Goal: Obtain resource: Download file/media

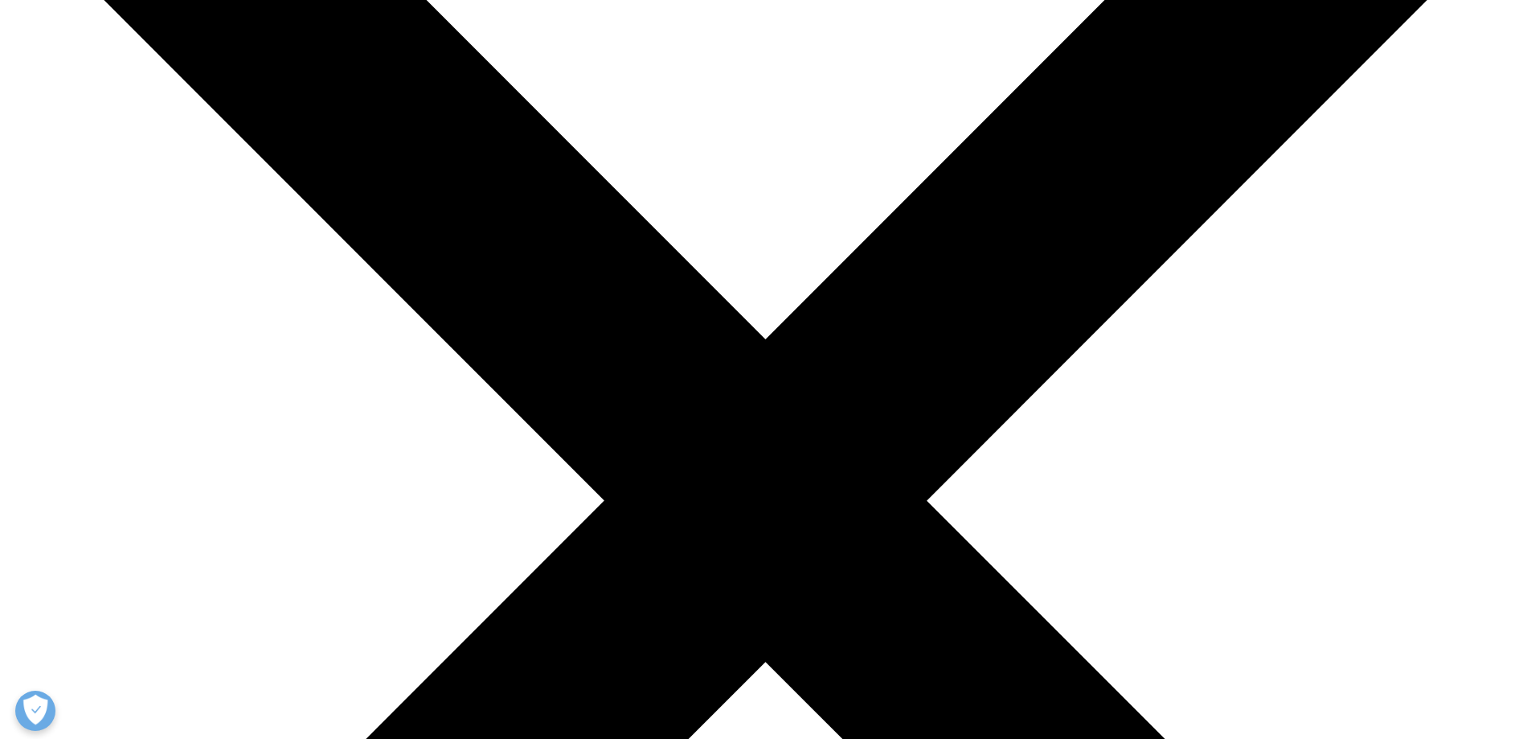
scroll to position [469, 0]
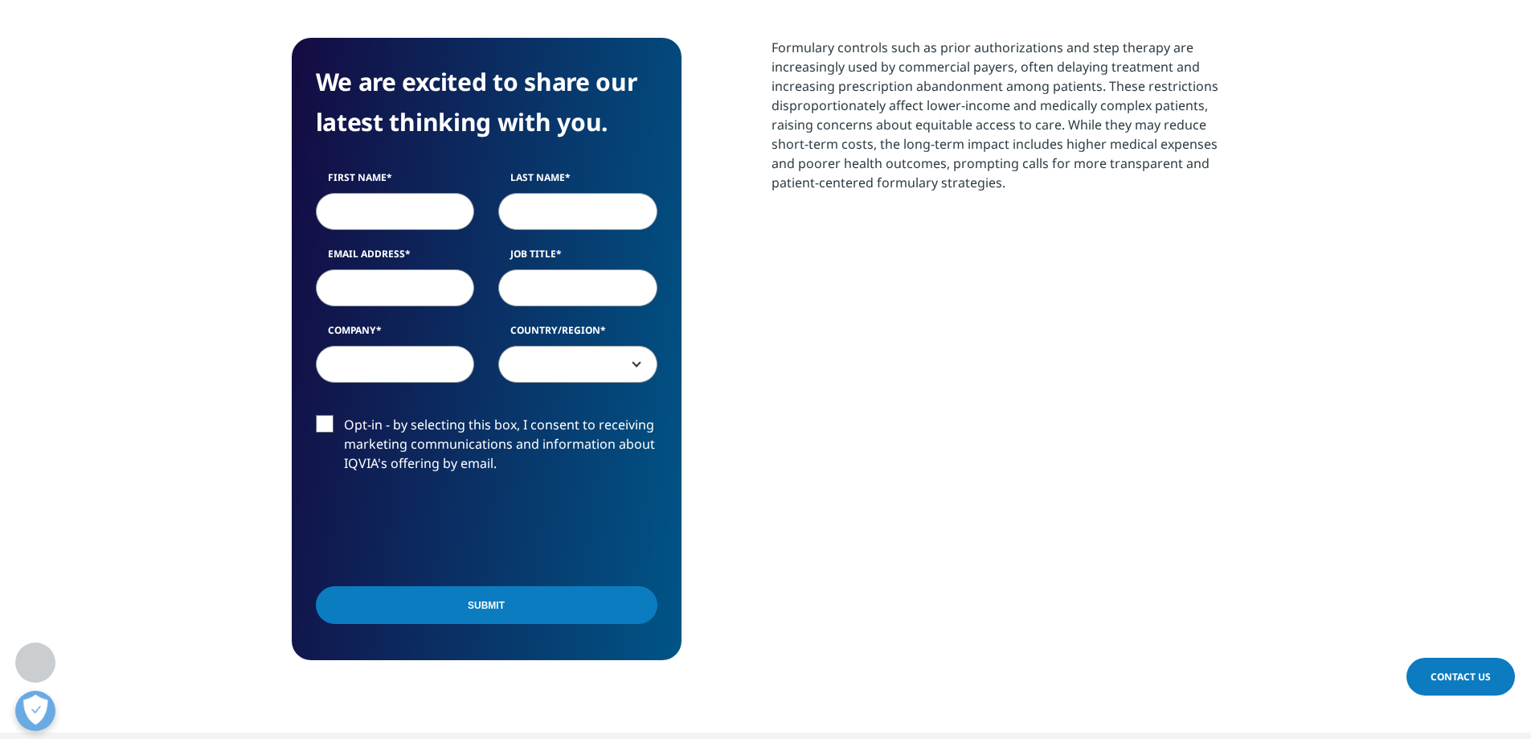
scroll to position [902, 0]
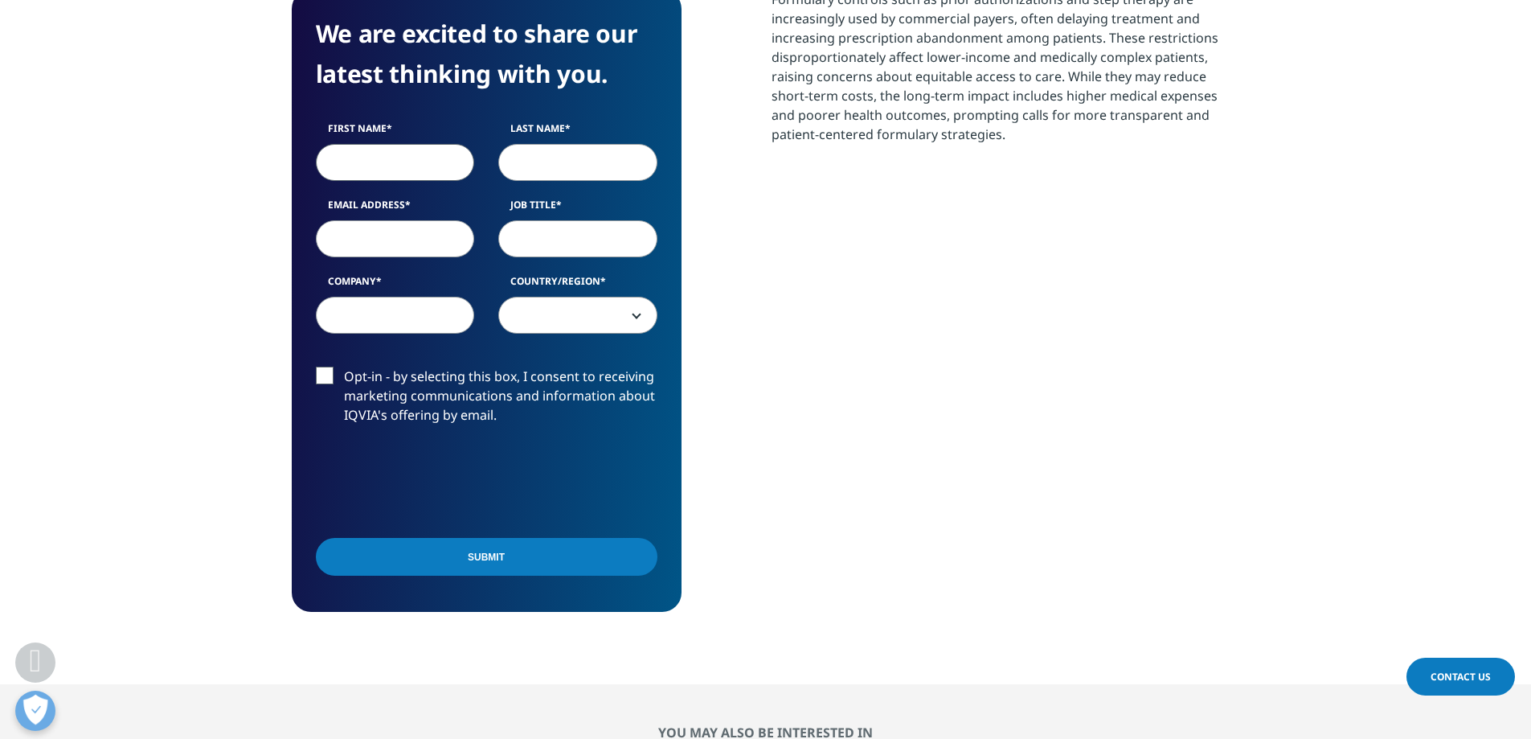
click at [382, 153] on input "First Name" at bounding box center [395, 162] width 159 height 37
type input "[PERSON_NAME]"
click at [340, 237] on input "Email Address" at bounding box center [395, 238] width 159 height 37
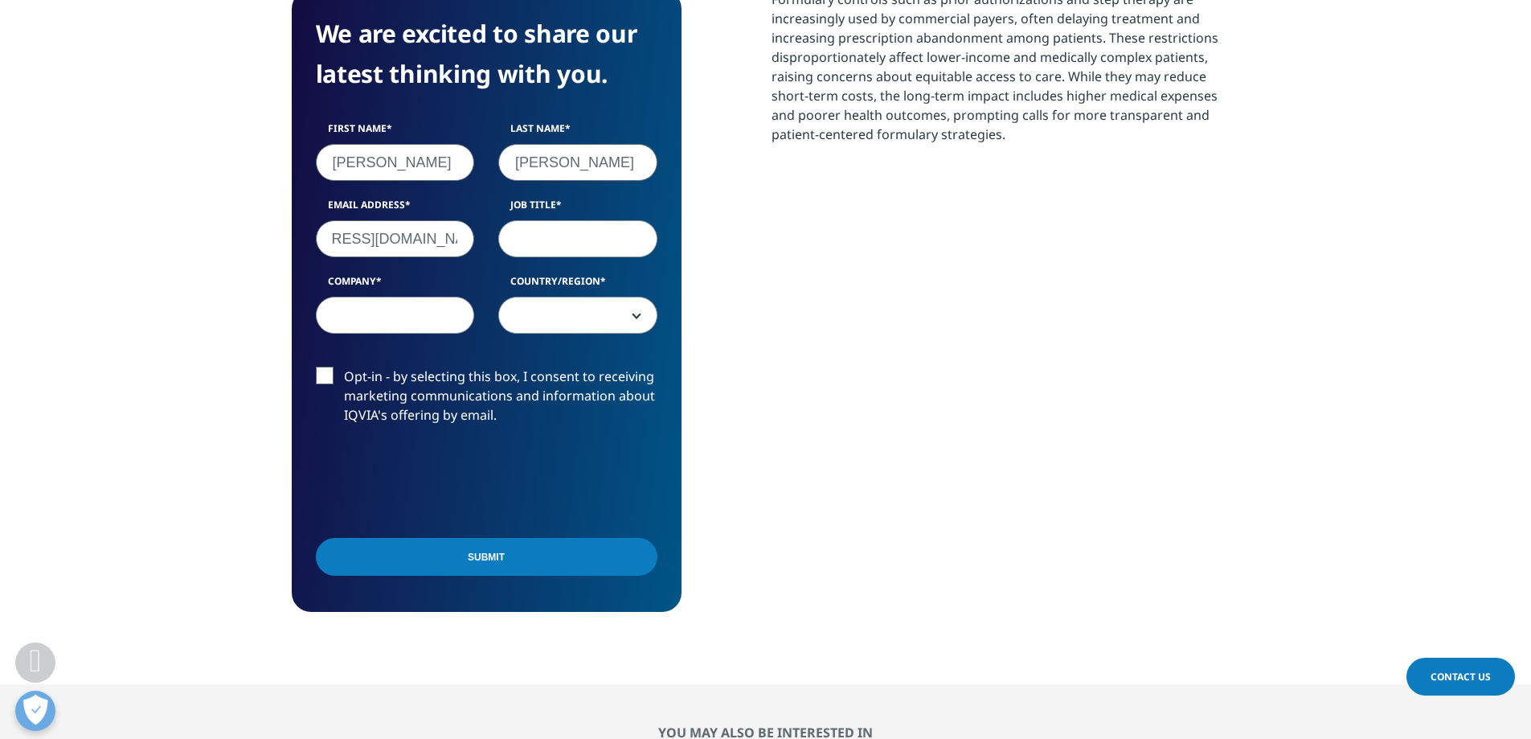
type input "[EMAIL_ADDRESS][DOMAIN_NAME]"
click at [572, 235] on input "Job Title" at bounding box center [577, 238] width 159 height 37
type input "pharmacist"
click at [366, 313] on input "Company" at bounding box center [395, 315] width 159 height 37
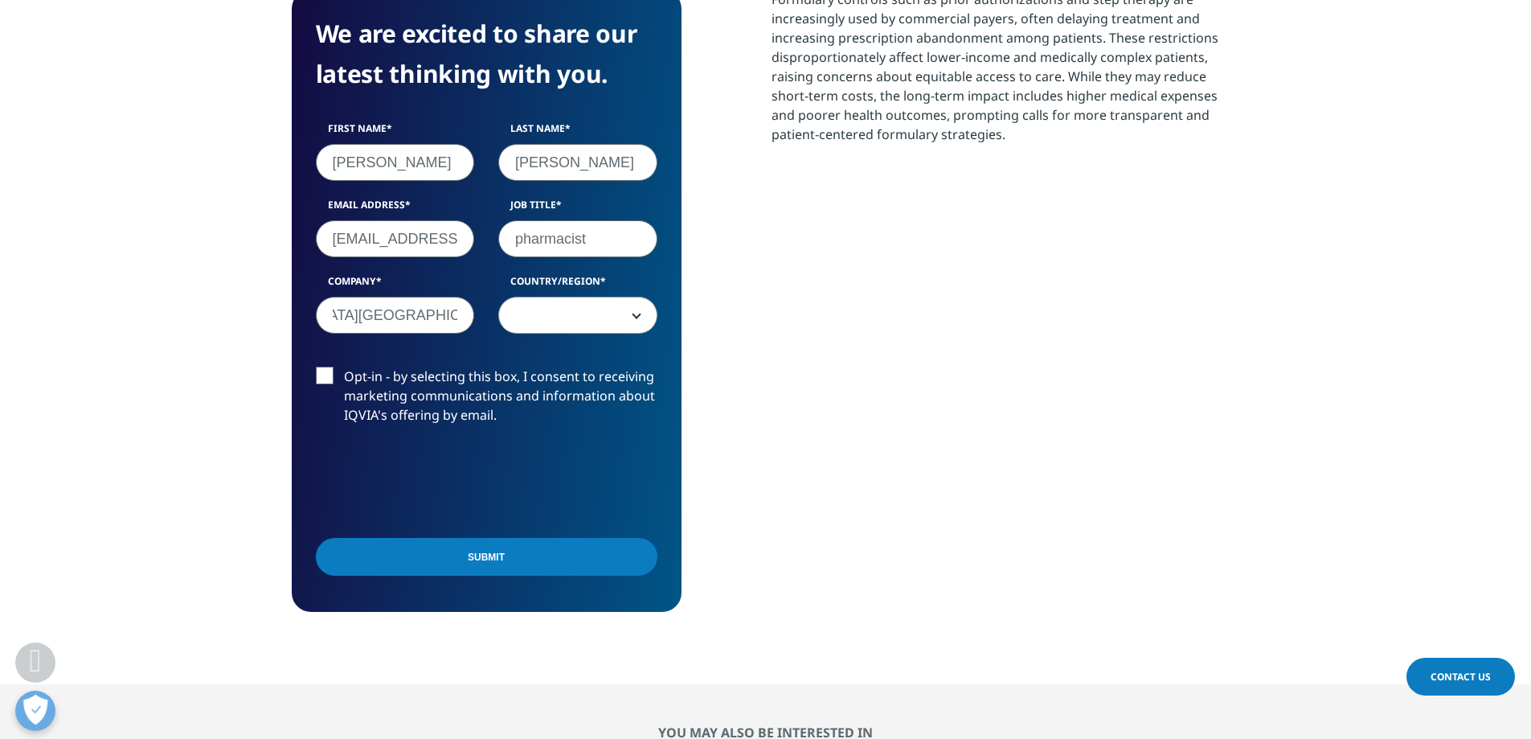
scroll to position [0, 144]
type input "[DEMOGRAPHIC_DATA][GEOGRAPHIC_DATA] [GEOGRAPHIC_DATA]"
click at [629, 320] on span at bounding box center [578, 315] width 158 height 37
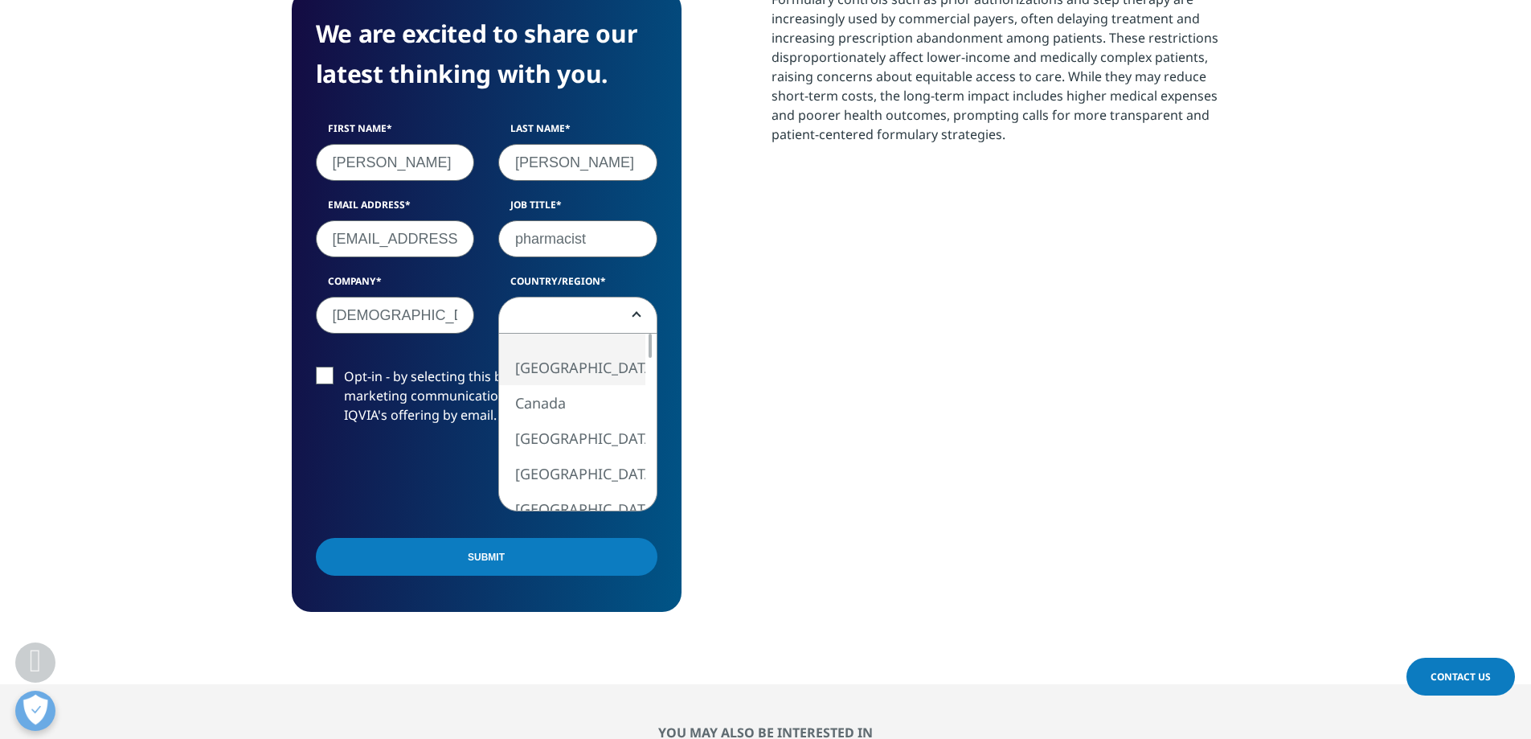
select select "[GEOGRAPHIC_DATA]"
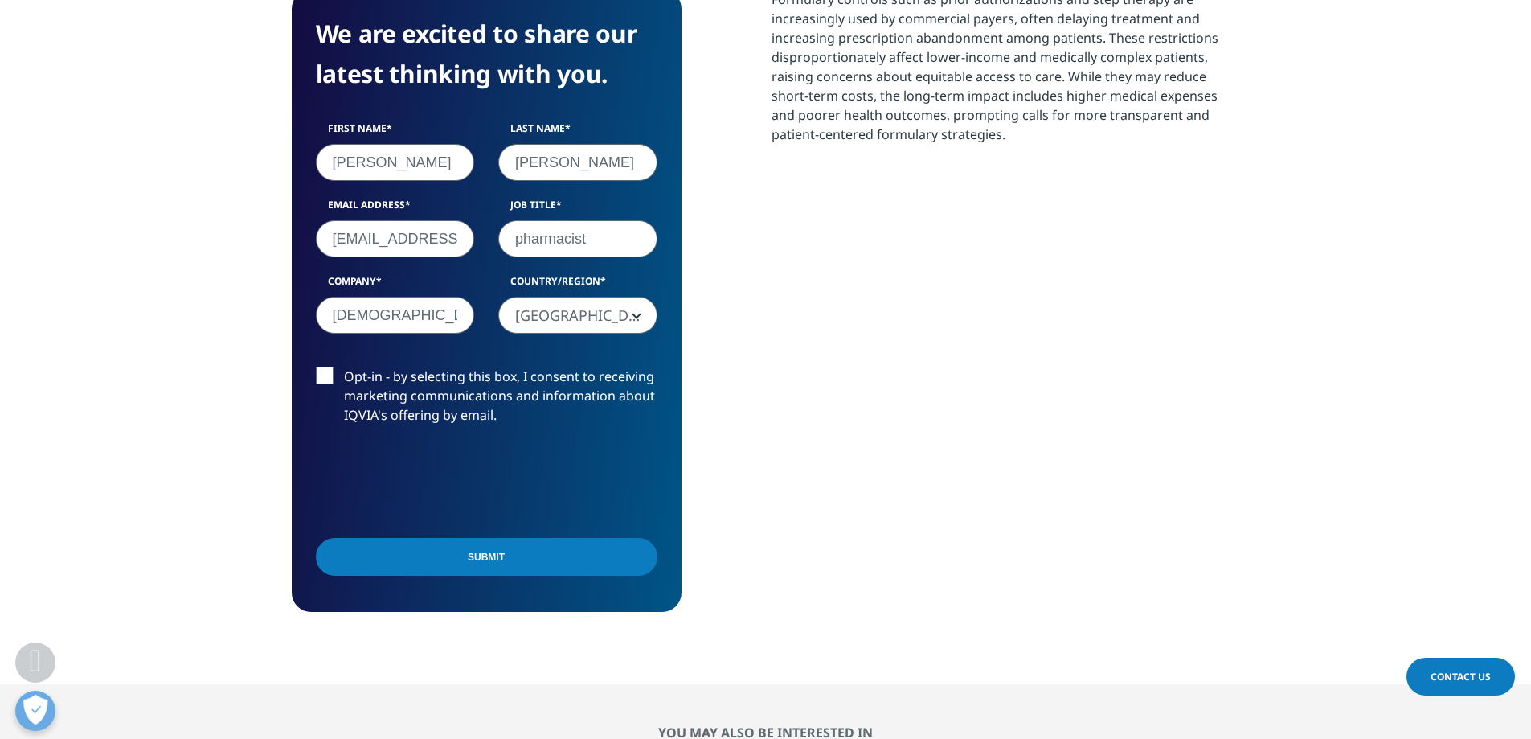
click at [316, 370] on label "Opt-in - by selecting this box, I consent to receiving marketing communications…" at bounding box center [487, 399] width 342 height 67
click at [344, 366] on input "Opt-in - by selecting this box, I consent to receiving marketing communications…" at bounding box center [344, 366] width 0 height 0
click at [479, 555] on input "Submit" at bounding box center [487, 557] width 342 height 38
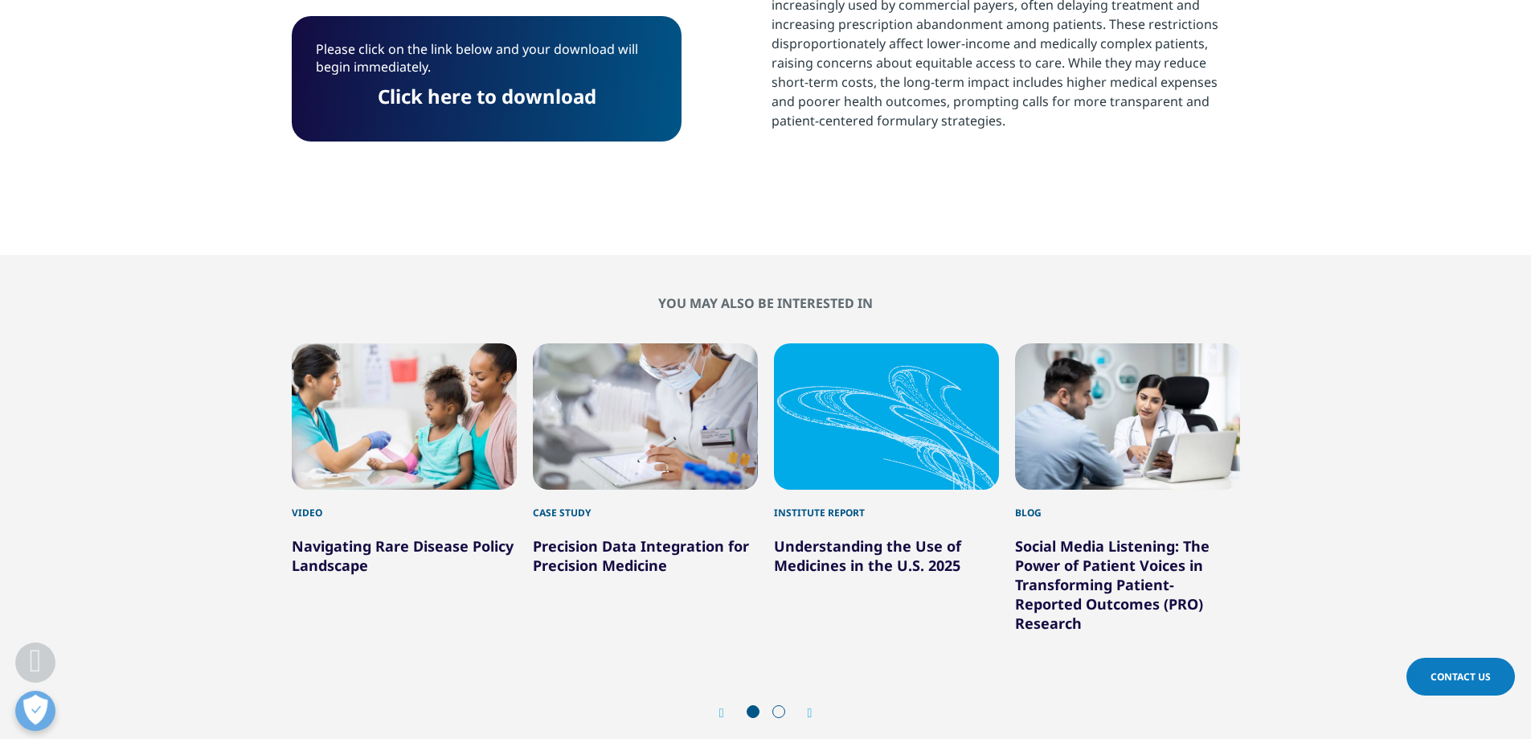
scroll to position [270, 0]
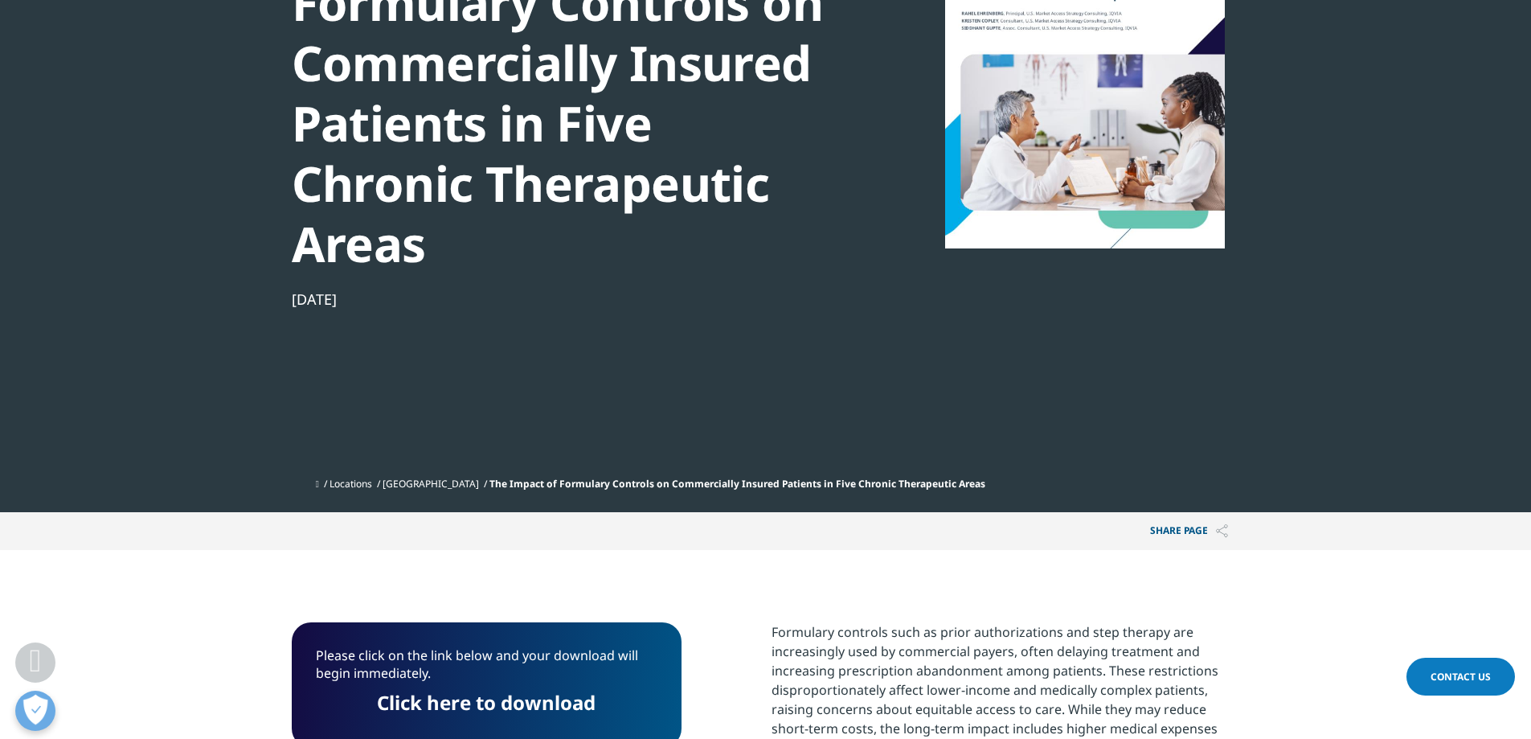
click at [501, 701] on link "Click here to download" at bounding box center [486, 702] width 219 height 27
